Goal: Complete application form

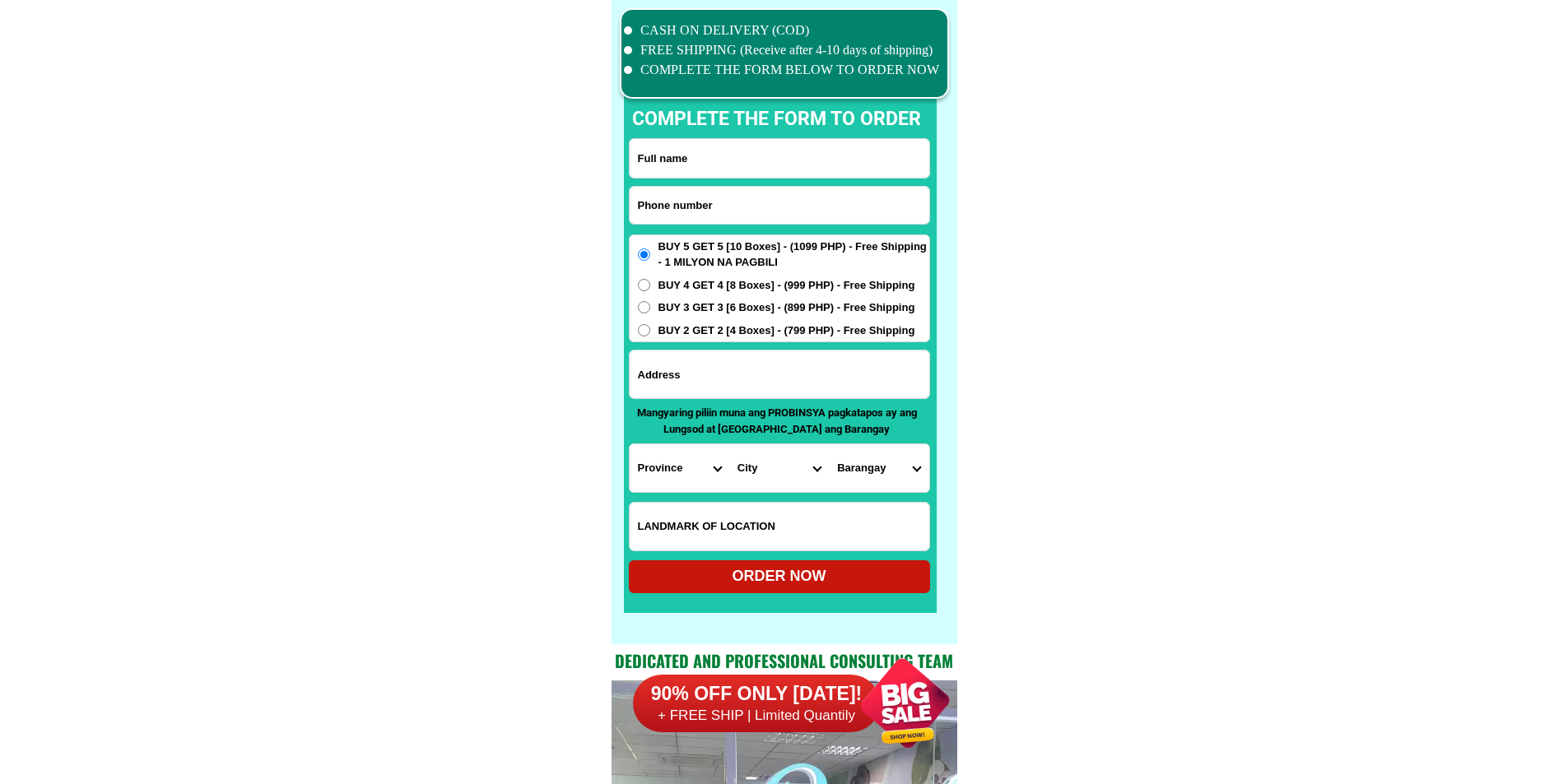
scroll to position [12792, 0]
click at [733, 222] on input "Input phone_number" at bounding box center [779, 206] width 300 height 37
paste input "09462649302"
type input "09462649302"
click at [766, 162] on input "Input full_name" at bounding box center [779, 158] width 300 height 38
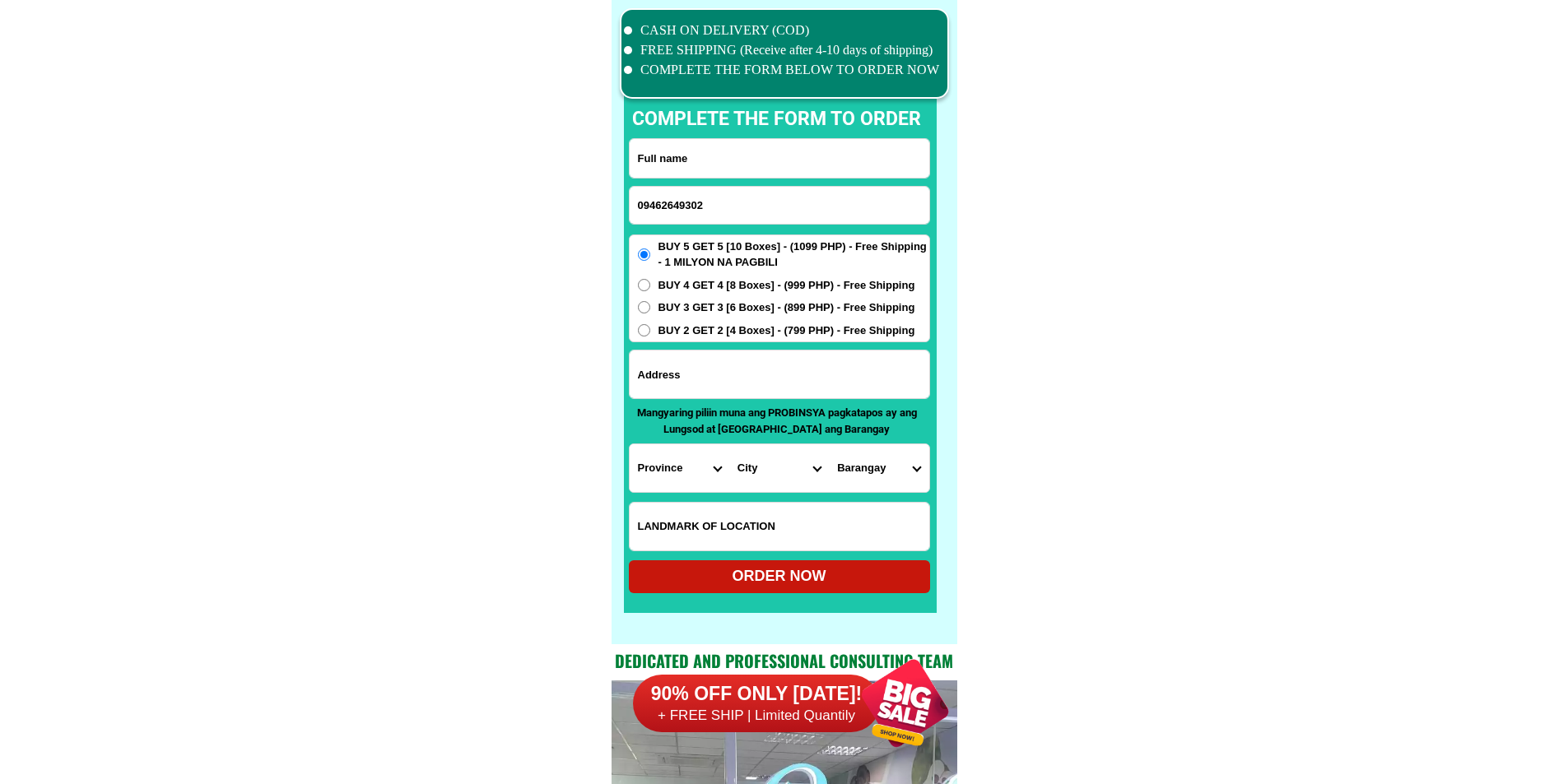
paste input "[PERSON_NAME]"
type input "[PERSON_NAME]"
click at [790, 377] on input "Input address" at bounding box center [779, 375] width 300 height 48
paste input "lapaz agusan del sur"
type input "lapaz agusan del sur"
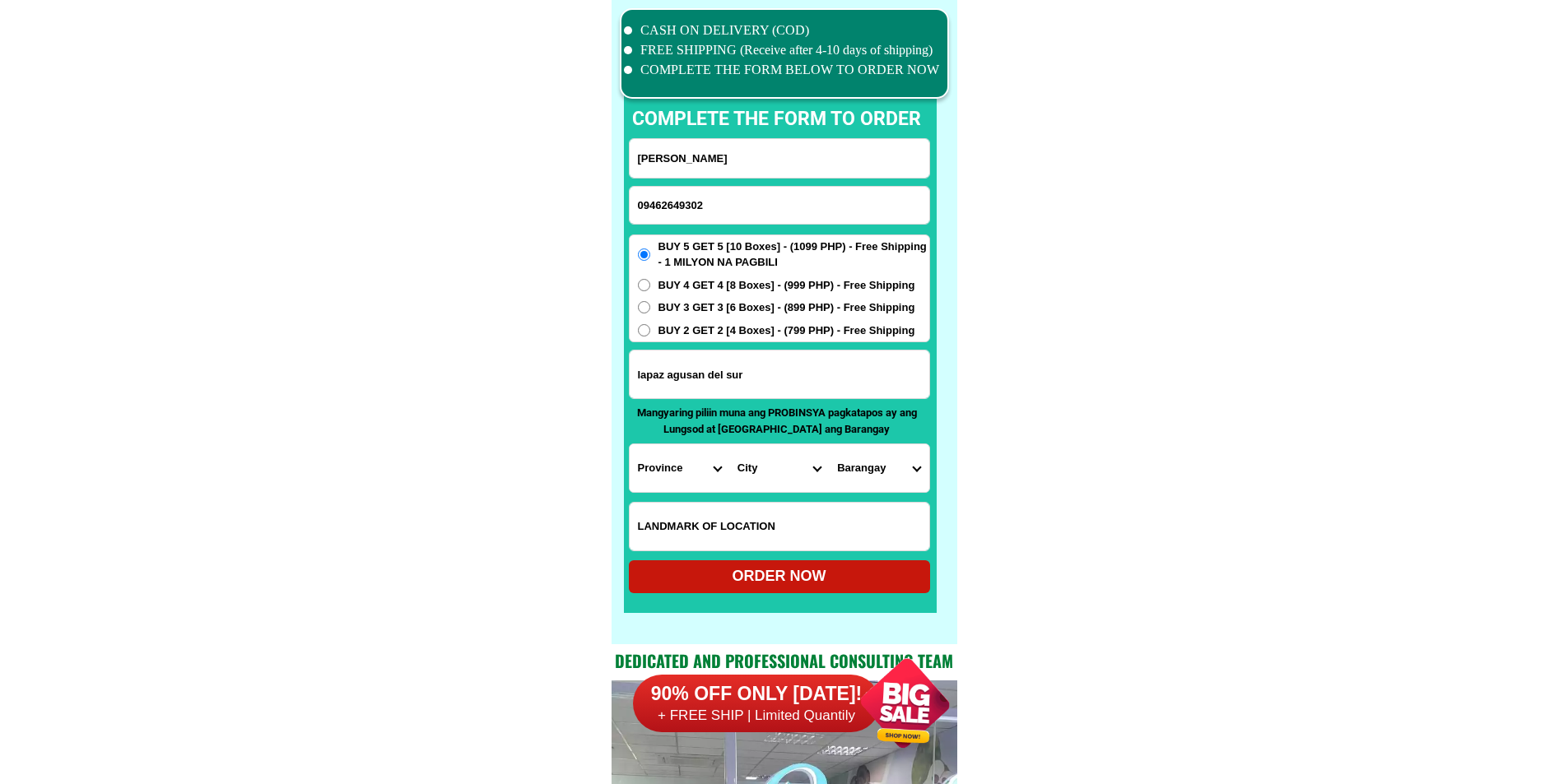
click at [655, 465] on select "Province [GEOGRAPHIC_DATA] [GEOGRAPHIC_DATA][PERSON_NAME][GEOGRAPHIC_DATA][GEOG…" at bounding box center [679, 468] width 100 height 48
select select "63_701"
click at [779, 480] on select "City [GEOGRAPHIC_DATA][PERSON_NAME] [GEOGRAPHIC_DATA] [GEOGRAPHIC_DATA] [GEOGRA…" at bounding box center [779, 468] width 100 height 48
select select "63_7013882"
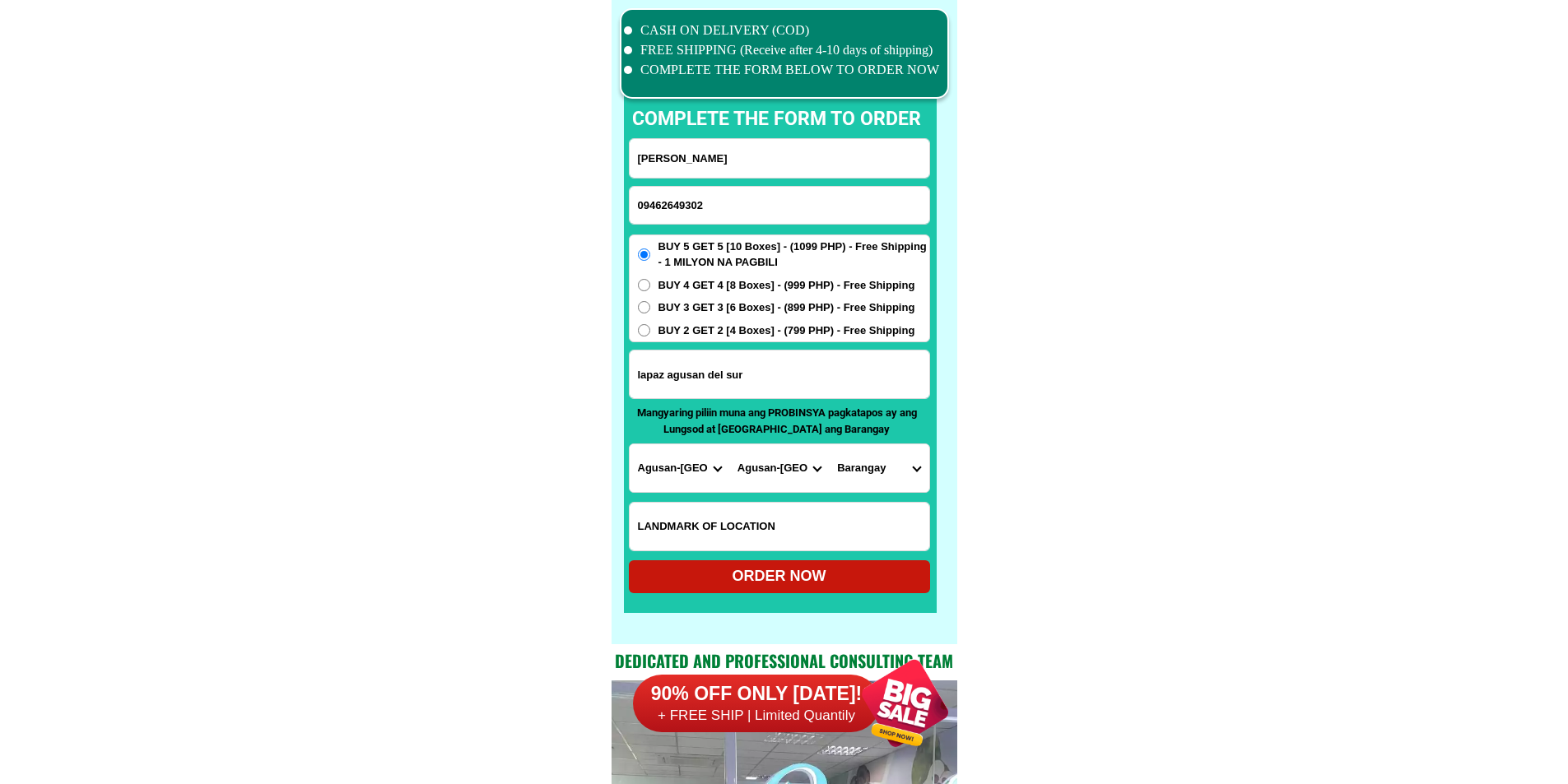
click at [729, 444] on select "City [GEOGRAPHIC_DATA][PERSON_NAME] [GEOGRAPHIC_DATA] [GEOGRAPHIC_DATA] [GEOGRA…" at bounding box center [779, 468] width 100 height 48
click at [925, 471] on select "[GEOGRAPHIC_DATA] [GEOGRAPHIC_DATA] [GEOGRAPHIC_DATA][PERSON_NAME] Langasian [P…" at bounding box center [878, 468] width 100 height 48
select select "63_70138828963"
click at [893, 561] on form "[PERSON_NAME] 09462649302 ORDER NOW lapaz [GEOGRAPHIC_DATA] [GEOGRAPHIC_DATA] […" at bounding box center [779, 365] width 301 height 455
click at [853, 572] on div "ORDER NOW" at bounding box center [779, 576] width 301 height 22
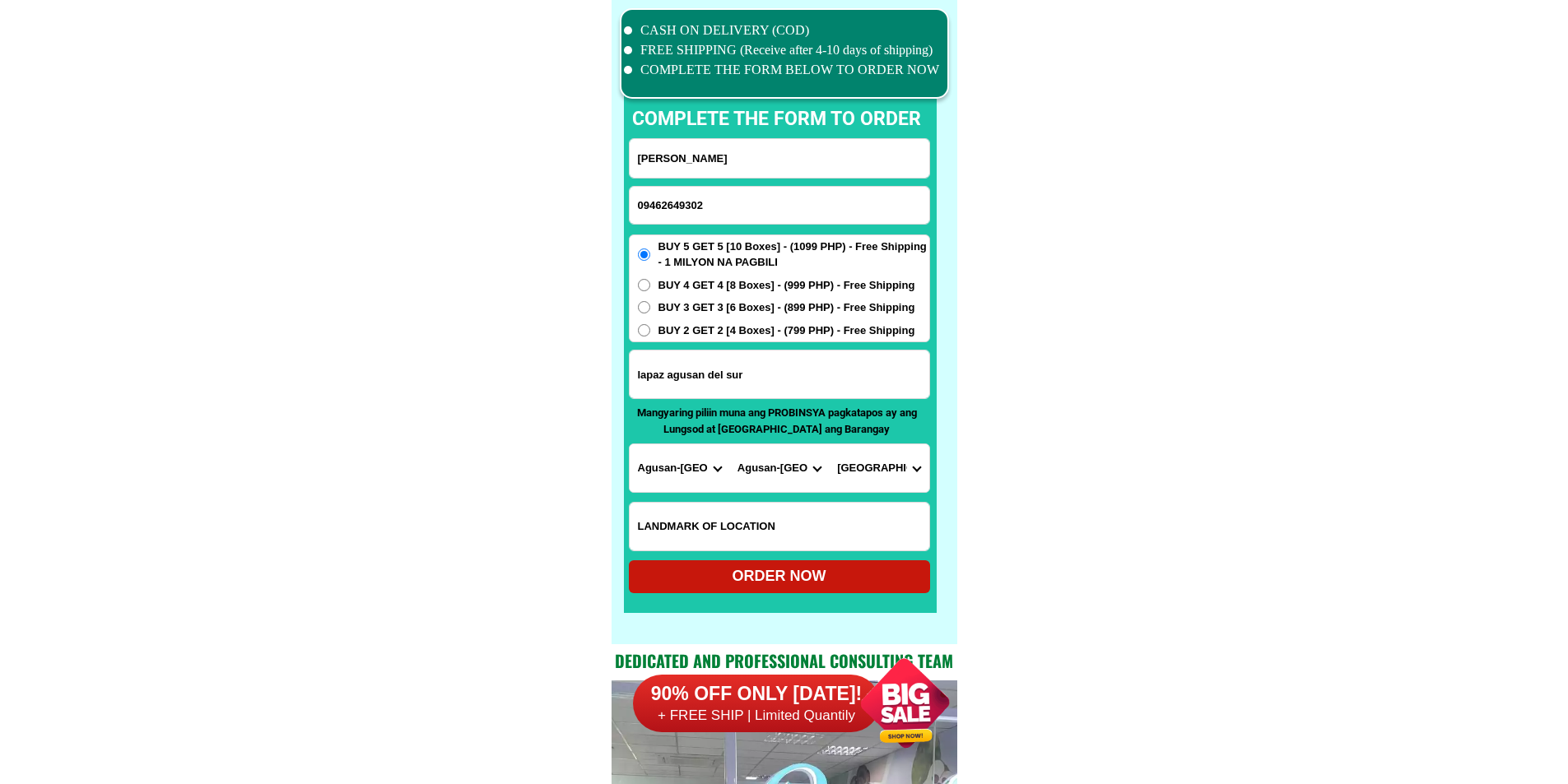
radio input "true"
